Goal: Check status: Check status

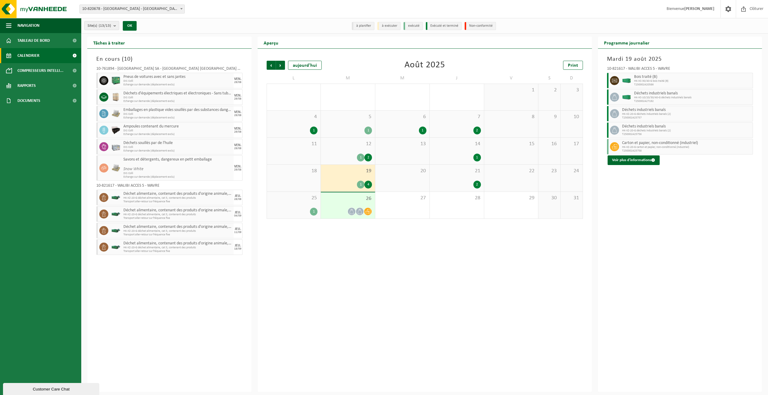
click at [447, 150] on div "14 1" at bounding box center [457, 151] width 54 height 27
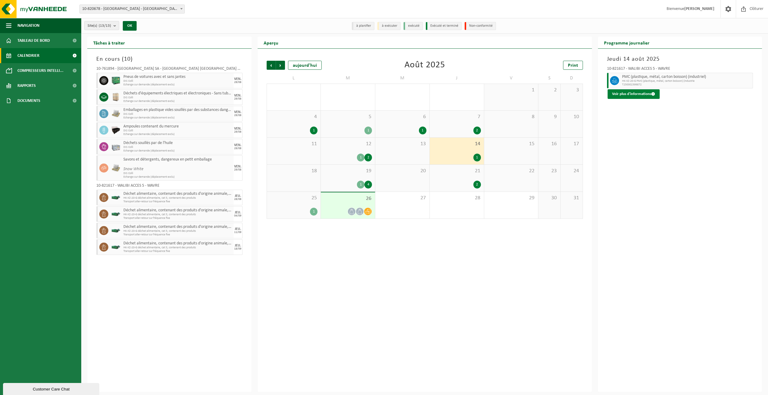
click at [629, 92] on button "Voir plus d'informations" at bounding box center [634, 94] width 52 height 10
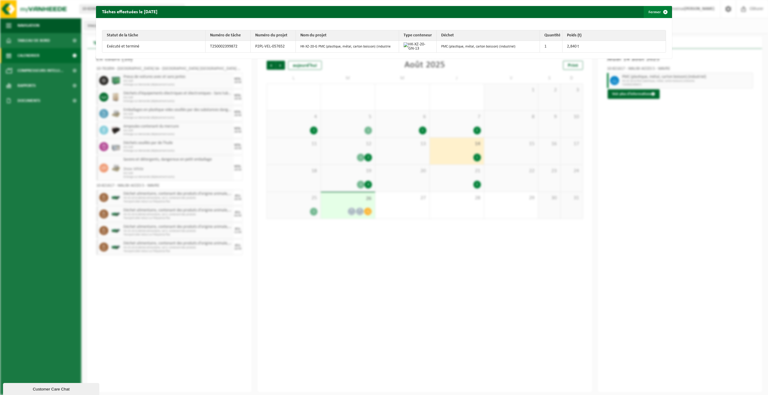
click at [651, 12] on button "Fermer" at bounding box center [658, 12] width 28 height 12
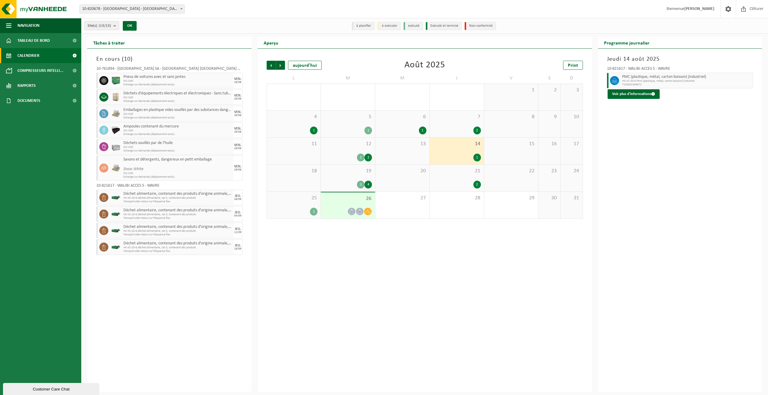
click at [348, 171] on span "19" at bounding box center [348, 171] width 48 height 7
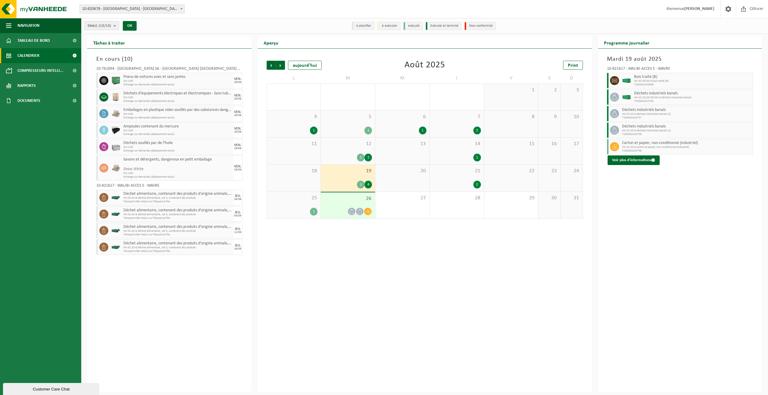
click at [460, 175] on div "21 2" at bounding box center [457, 178] width 54 height 27
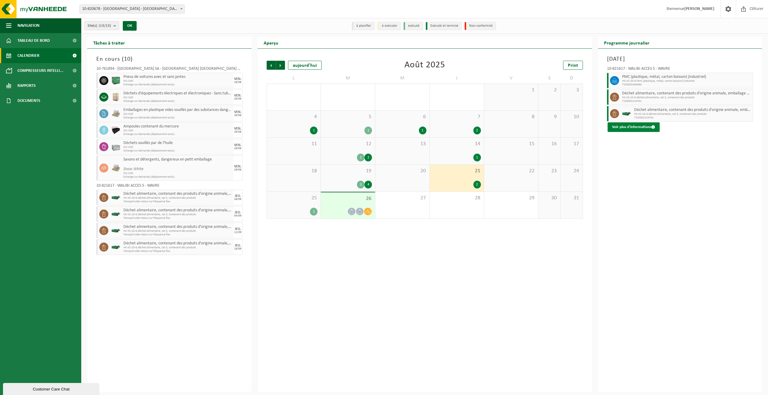
click at [629, 126] on button "Voir plus d'informations" at bounding box center [634, 127] width 52 height 10
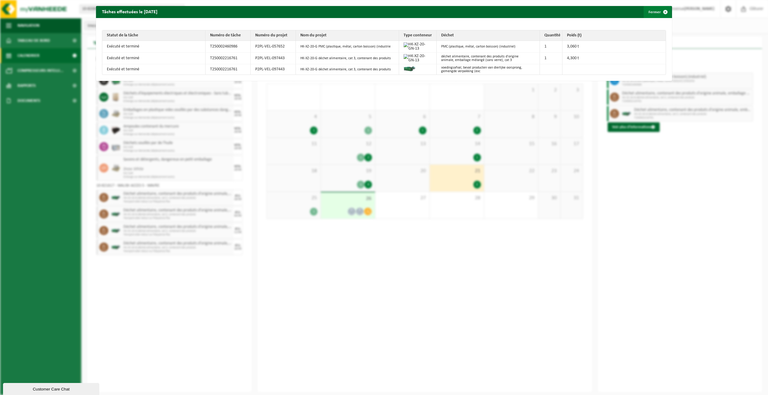
click at [651, 12] on button "Fermer" at bounding box center [658, 12] width 28 height 12
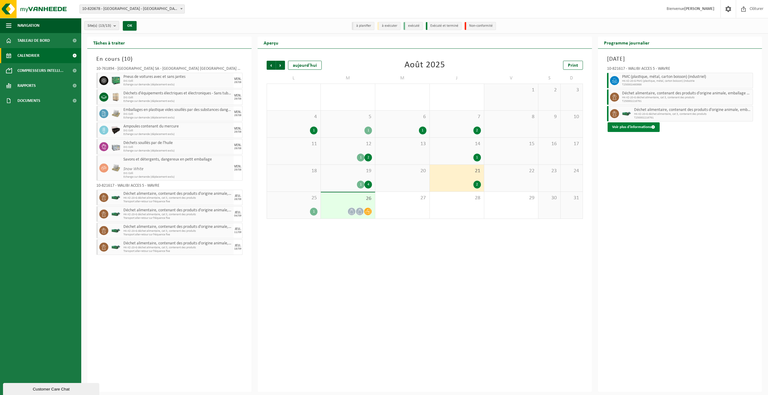
click at [632, 128] on button "Voir plus d'informations" at bounding box center [634, 127] width 52 height 10
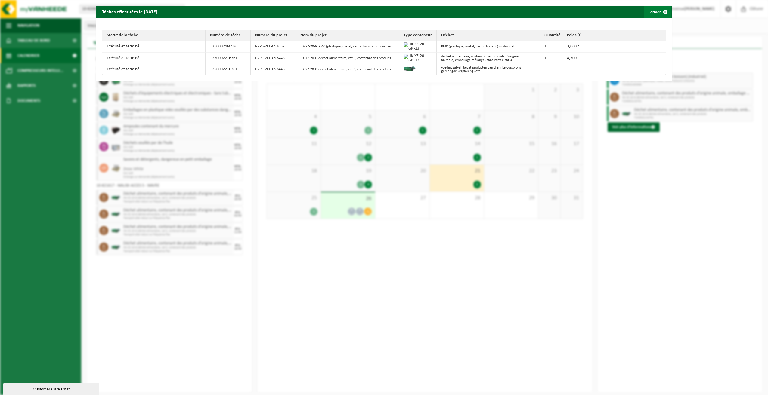
click at [651, 10] on button "Fermer" at bounding box center [658, 12] width 28 height 12
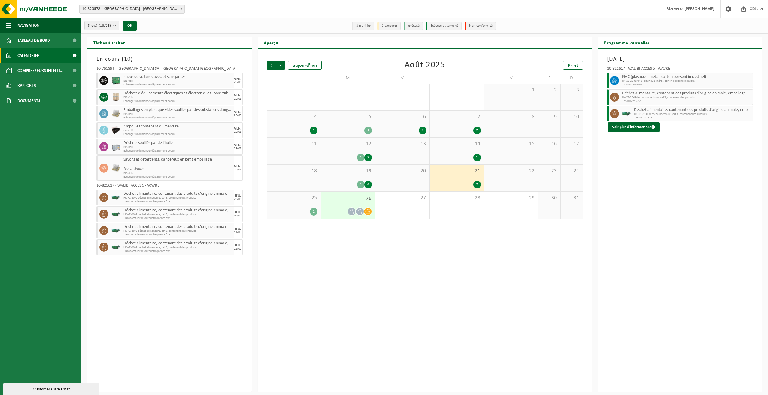
click at [284, 201] on div "25 1" at bounding box center [294, 205] width 54 height 27
